Goal: Share content: Share content

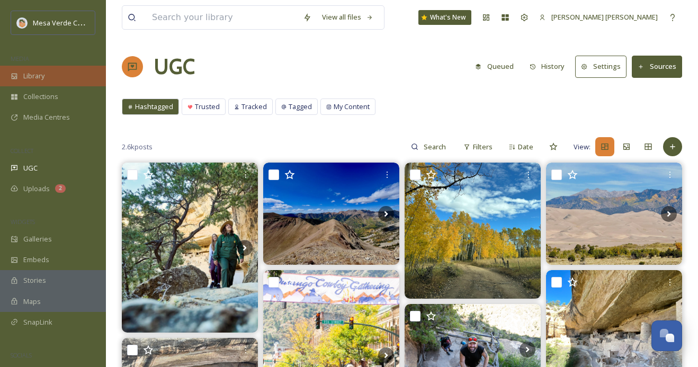
click at [30, 77] on span "Library" at bounding box center [33, 76] width 21 height 10
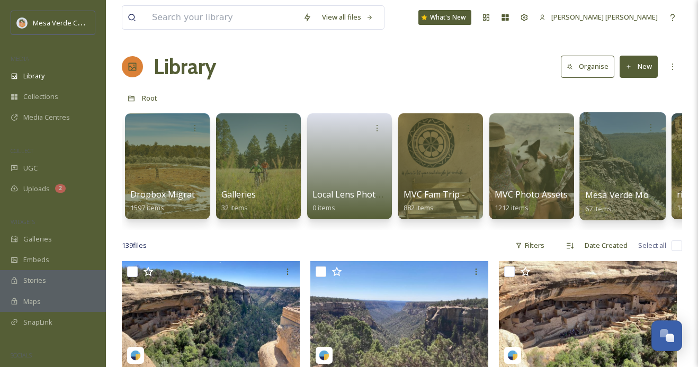
scroll to position [0, 96]
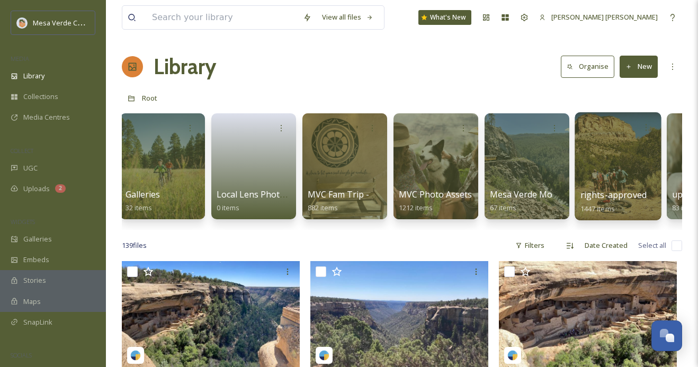
click at [610, 168] on div at bounding box center [618, 166] width 86 height 108
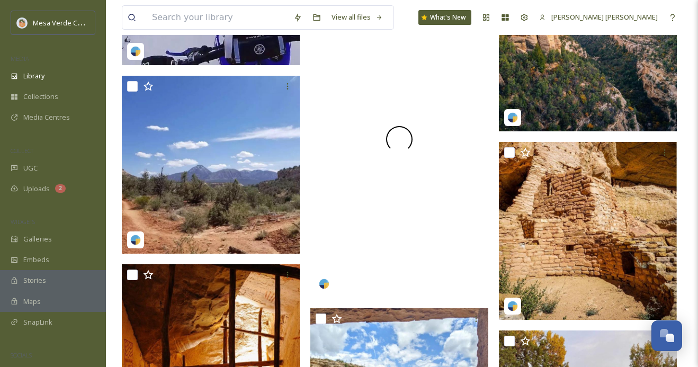
scroll to position [1414, 0]
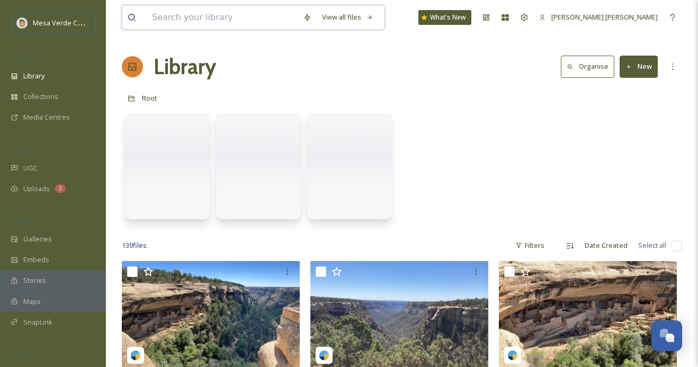
click at [222, 16] on input at bounding box center [222, 17] width 151 height 23
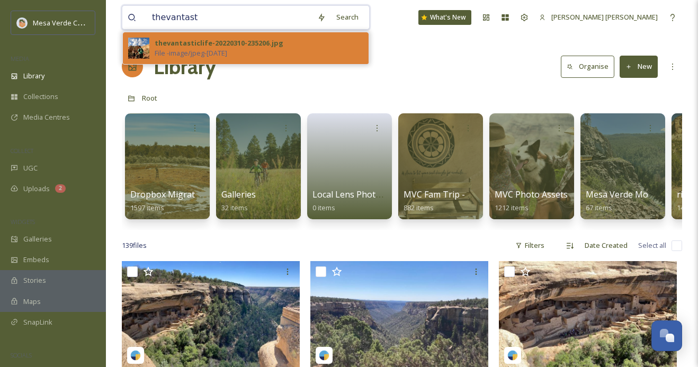
type input "thevantast"
click at [247, 47] on div "thevantasticlife-20220310-235206.jpg" at bounding box center [219, 43] width 129 height 10
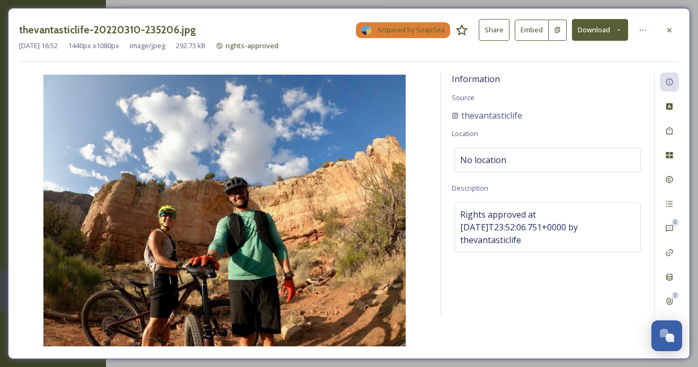
click at [495, 25] on button "Share" at bounding box center [494, 30] width 31 height 22
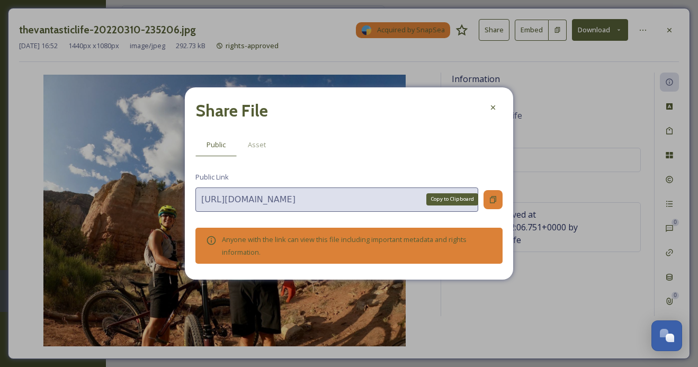
click at [496, 206] on div "Copy to Clipboard" at bounding box center [492, 199] width 19 height 19
